Goal: Information Seeking & Learning: Compare options

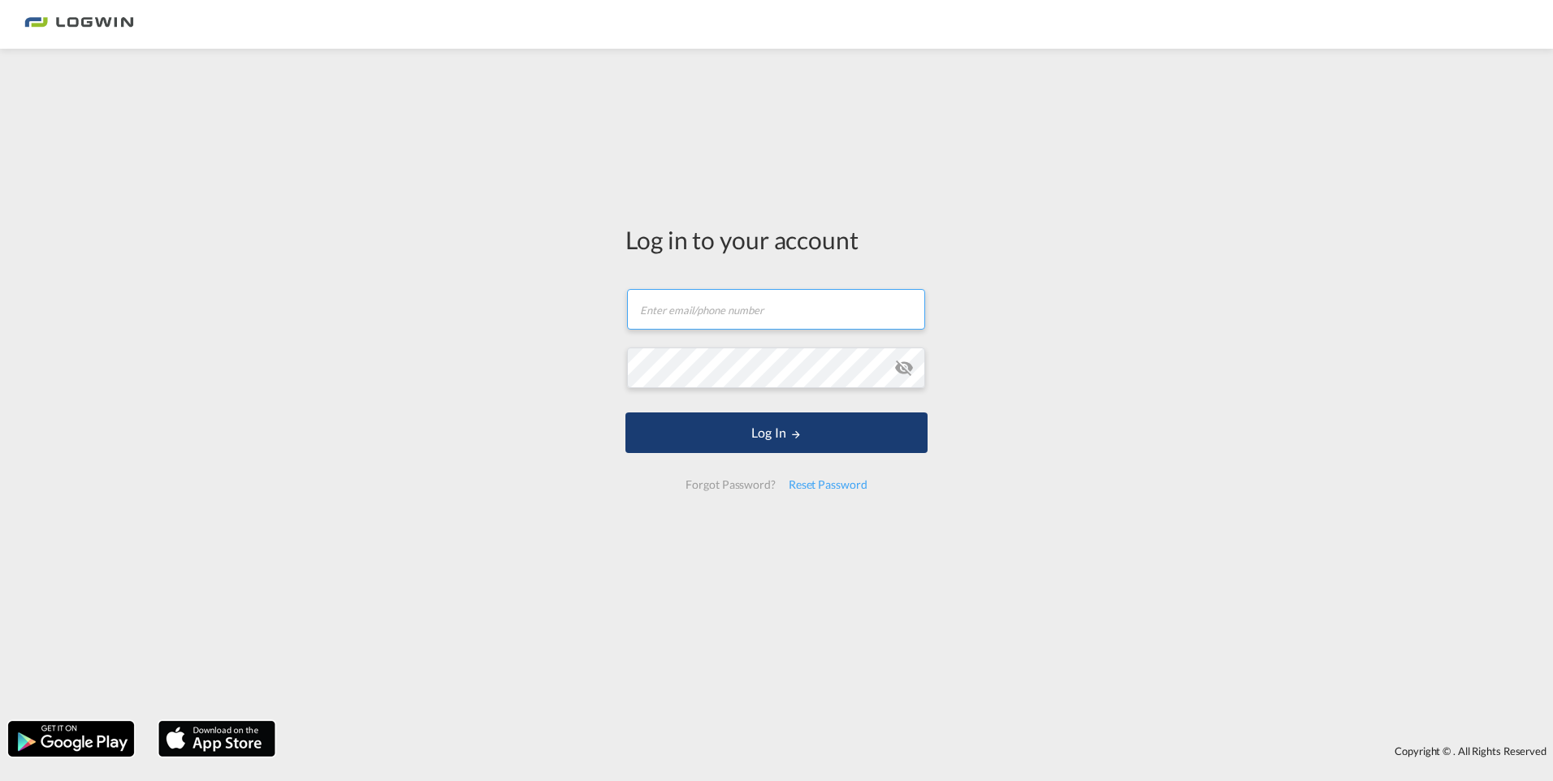
type input "[PERSON_NAME][EMAIL_ADDRESS][PERSON_NAME][DOMAIN_NAME]"
click at [861, 428] on button "Log In" at bounding box center [776, 433] width 302 height 41
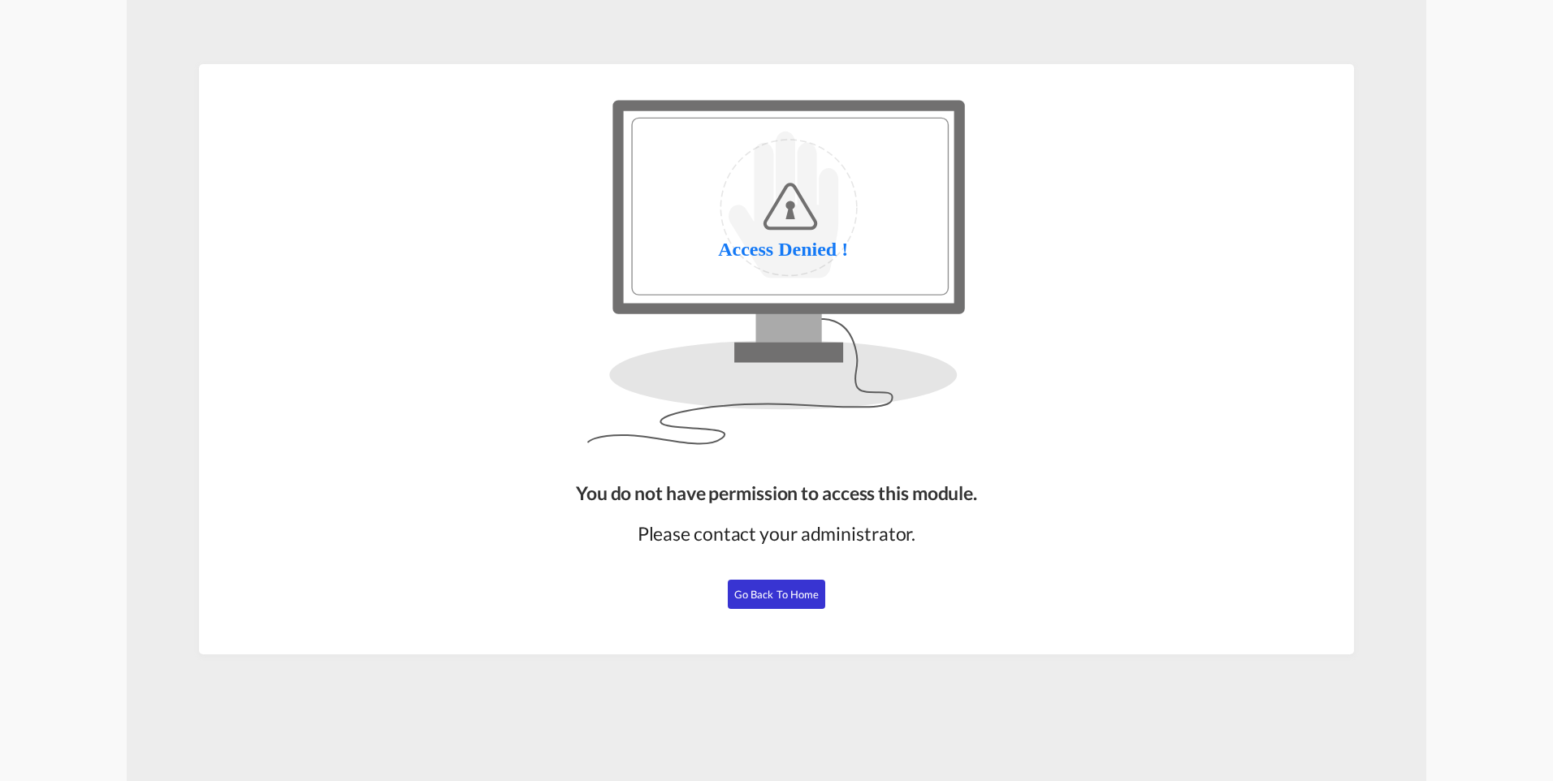
click at [774, 589] on span "Go Back to Home" at bounding box center [776, 594] width 85 height 13
